Goal: Task Accomplishment & Management: Complete application form

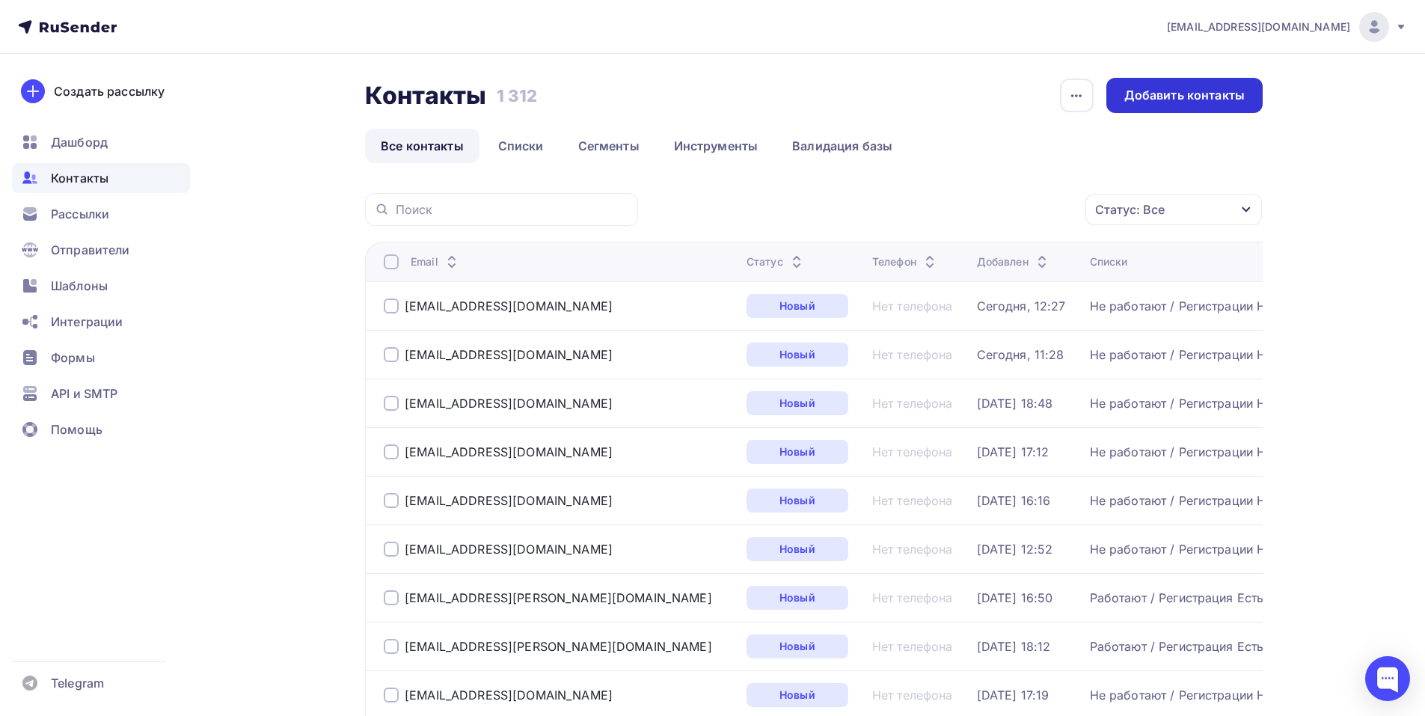
click at [1189, 97] on div "Добавить контакты" at bounding box center [1184, 95] width 120 height 17
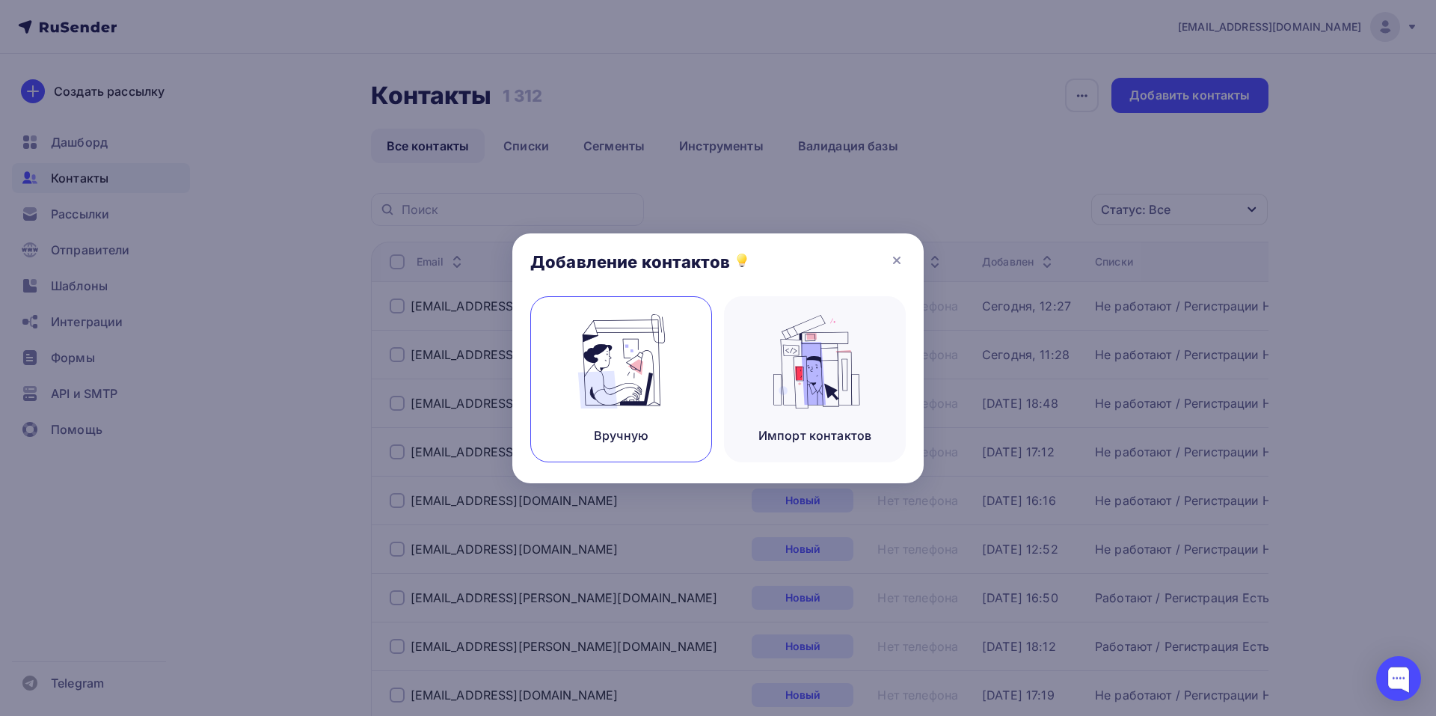
click at [633, 367] on img at bounding box center [622, 361] width 100 height 94
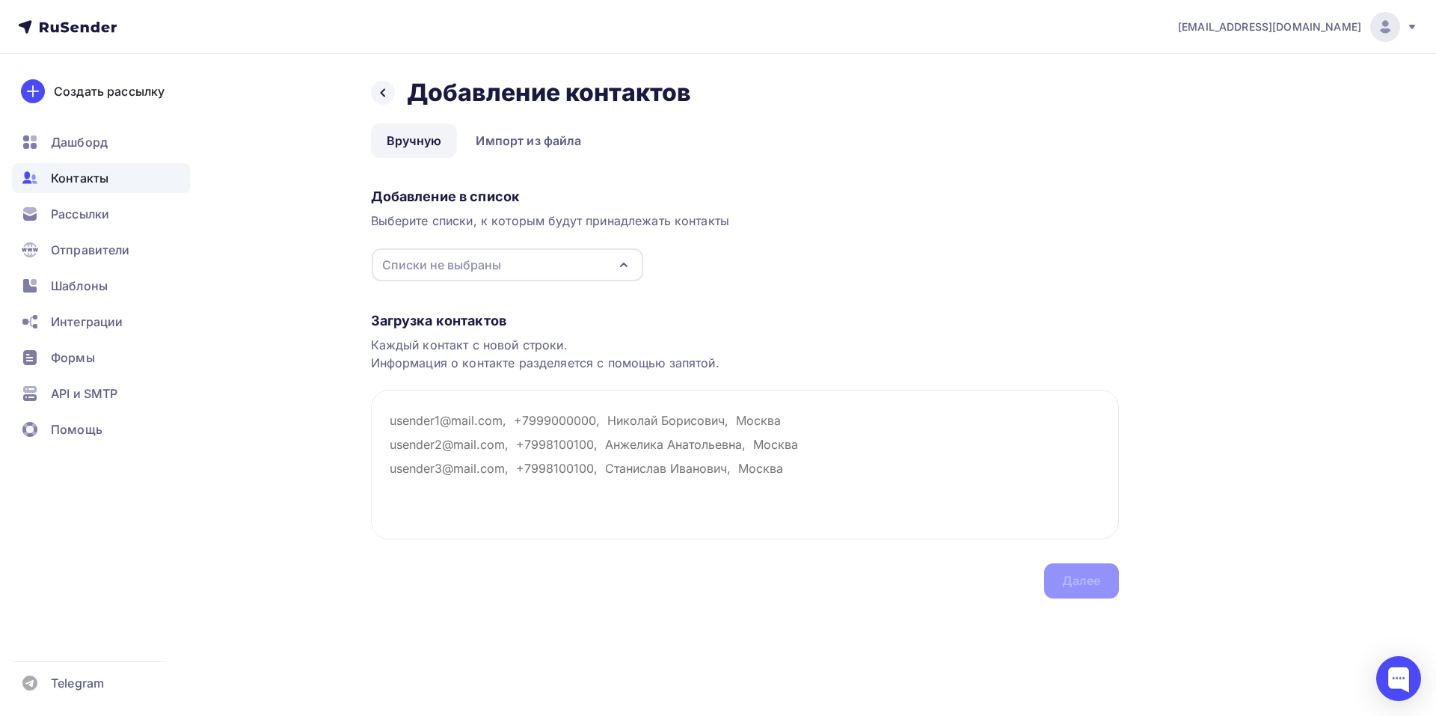
click at [623, 266] on icon "button" at bounding box center [624, 265] width 18 height 18
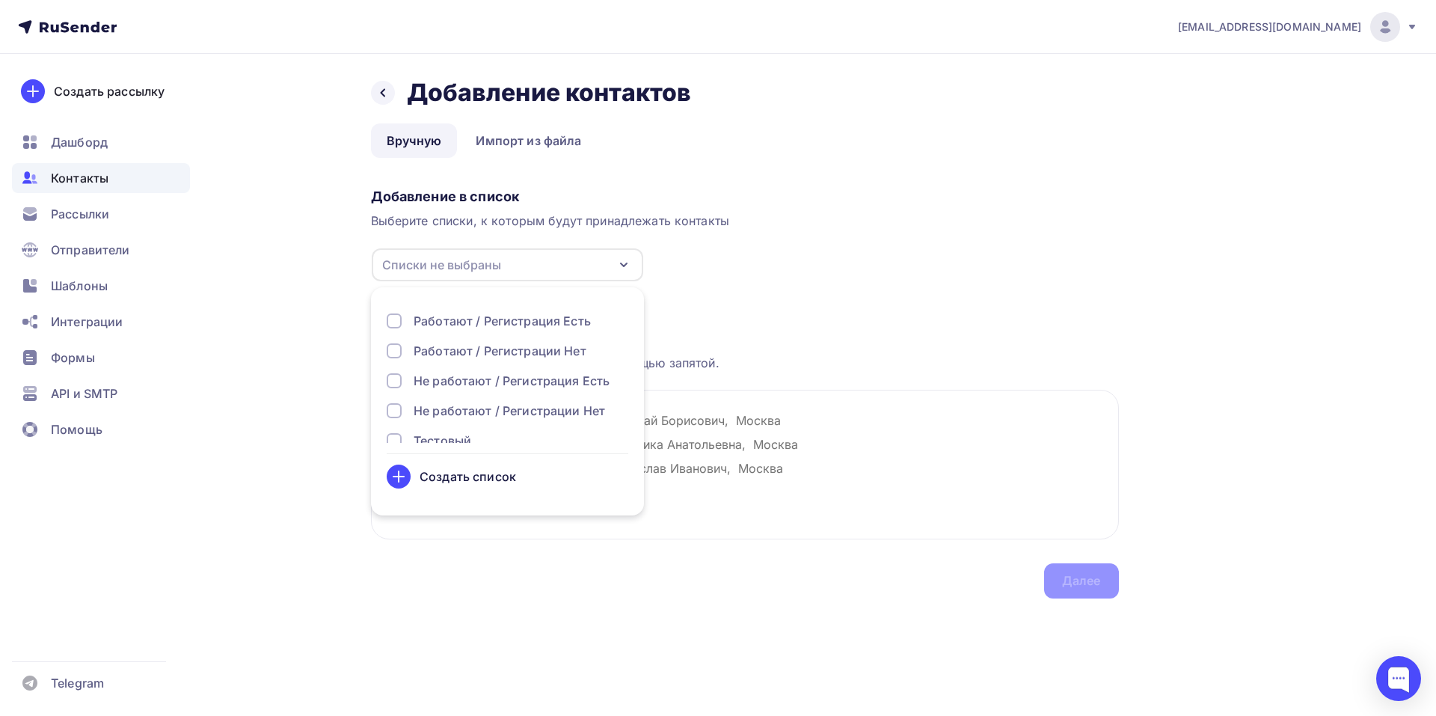
click at [465, 405] on div "Не работают / Регистрации Нет" at bounding box center [510, 411] width 192 height 18
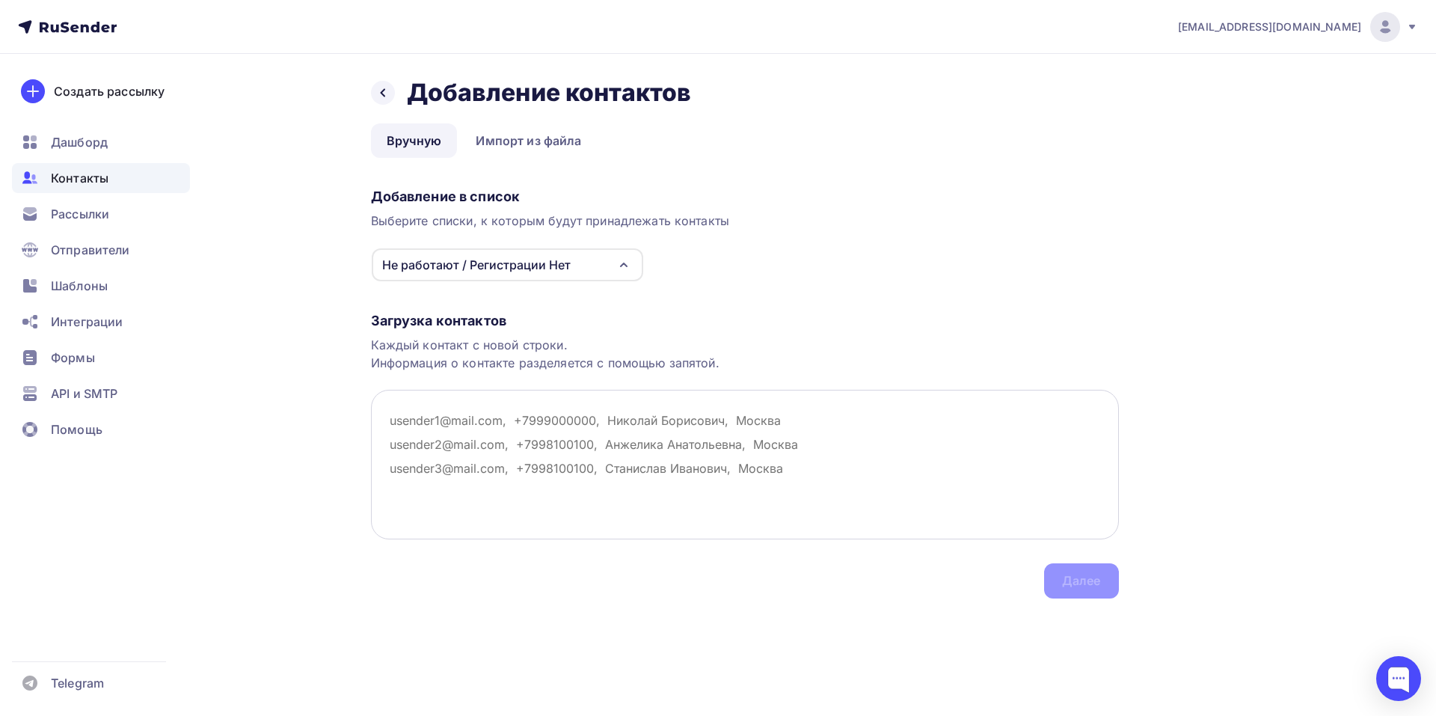
click at [741, 432] on textarea at bounding box center [745, 465] width 748 height 150
paste textarea "[PERSON_NAME]Э. ИП_ Голден Хаус_ АС-Консалтинг , [EMAIL_ADDRESS][DOMAIN_NAME]"
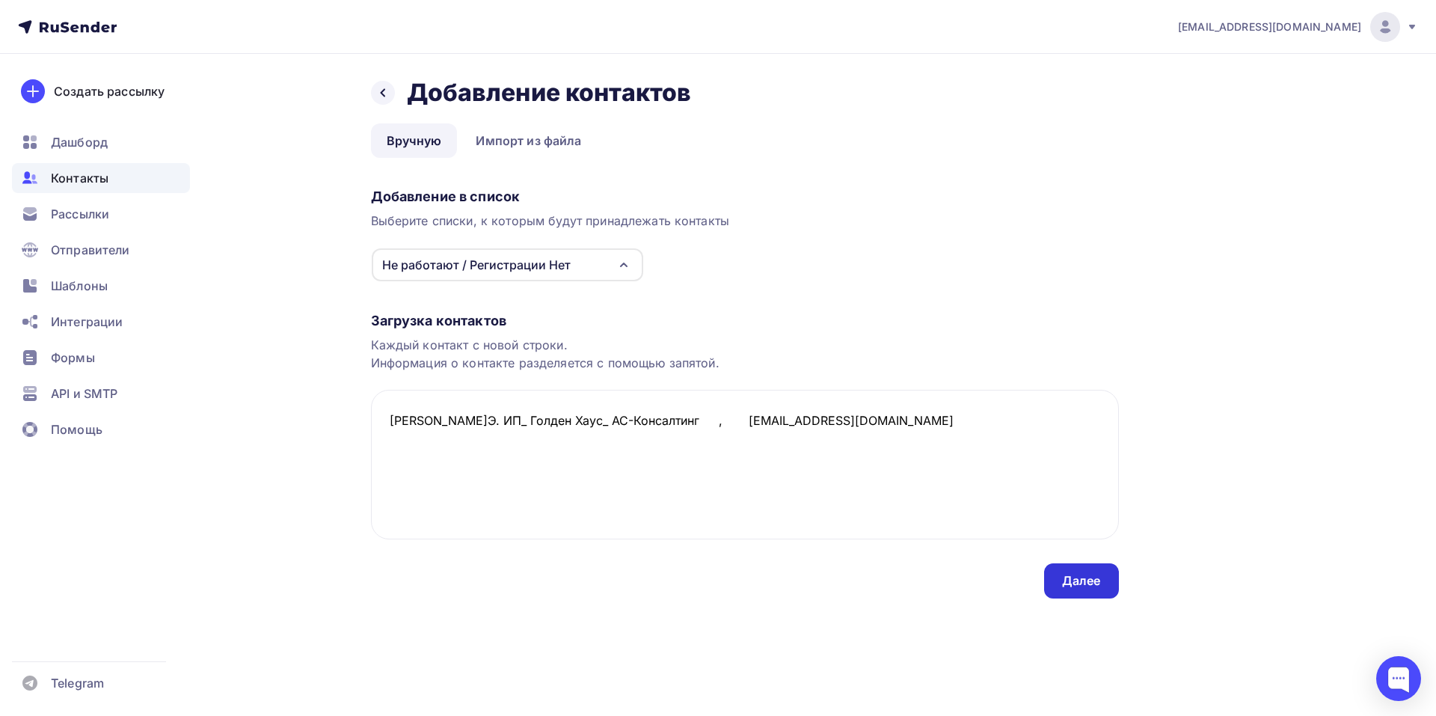
type textarea "[PERSON_NAME]Э. ИП_ Голден Хаус_ АС-Консалтинг , [EMAIL_ADDRESS][DOMAIN_NAME]"
click at [1074, 583] on div "Далее" at bounding box center [1081, 580] width 39 height 17
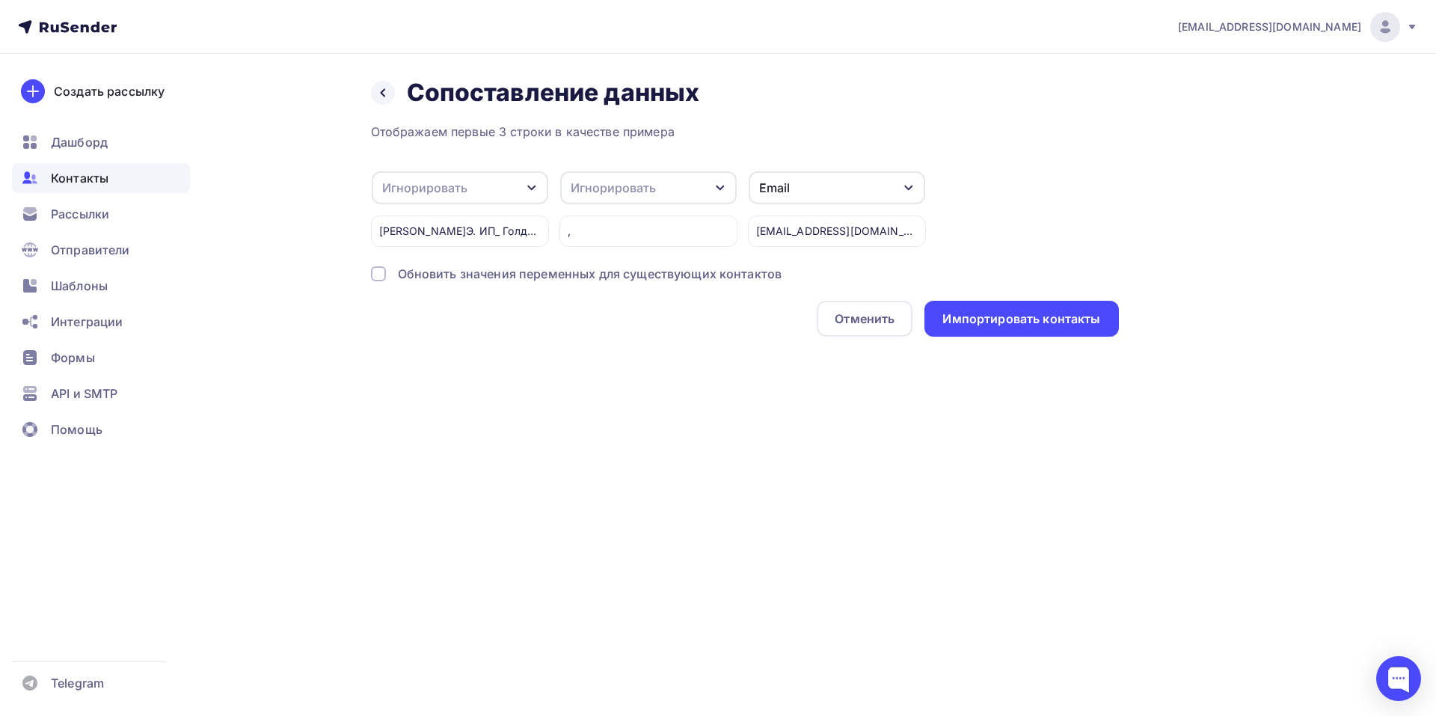
click at [531, 192] on icon "button" at bounding box center [532, 188] width 12 height 12
click at [413, 183] on div "Имя" at bounding box center [436, 182] width 87 height 18
click at [1040, 322] on div "Импортировать контакты" at bounding box center [1022, 318] width 158 height 17
